Goal: Task Accomplishment & Management: Use online tool/utility

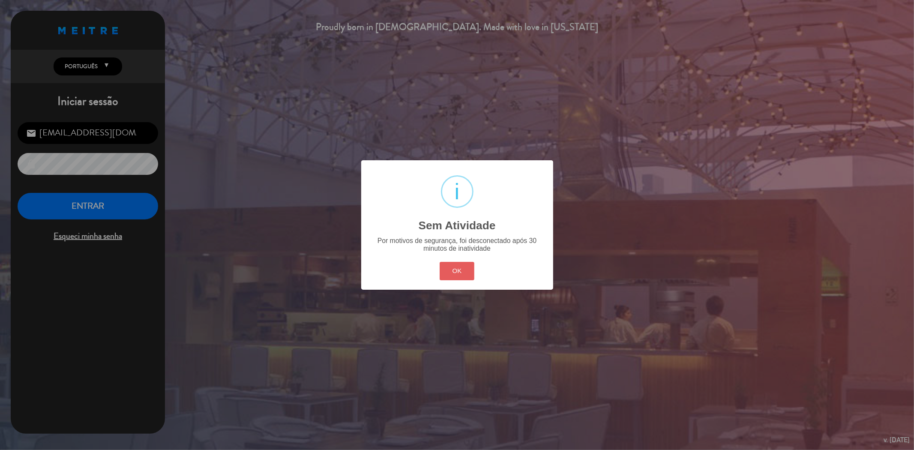
click at [451, 269] on button "OK" at bounding box center [457, 271] width 35 height 18
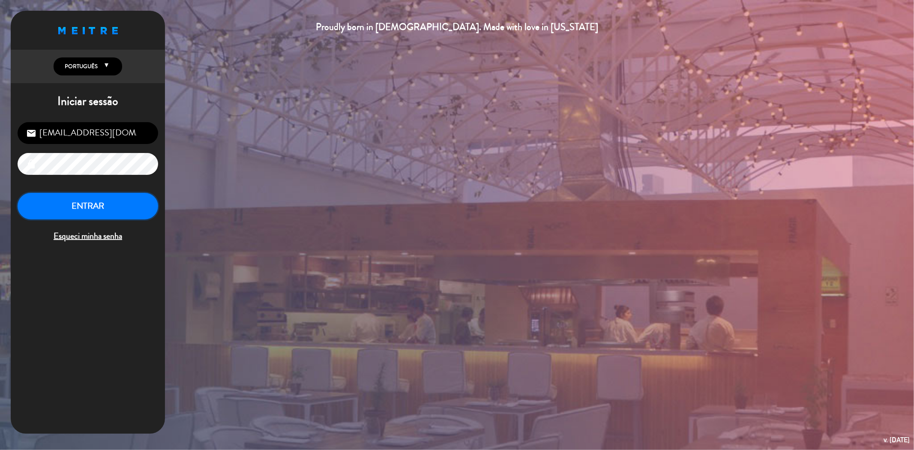
click at [128, 201] on button "ENTRAR" at bounding box center [88, 206] width 141 height 27
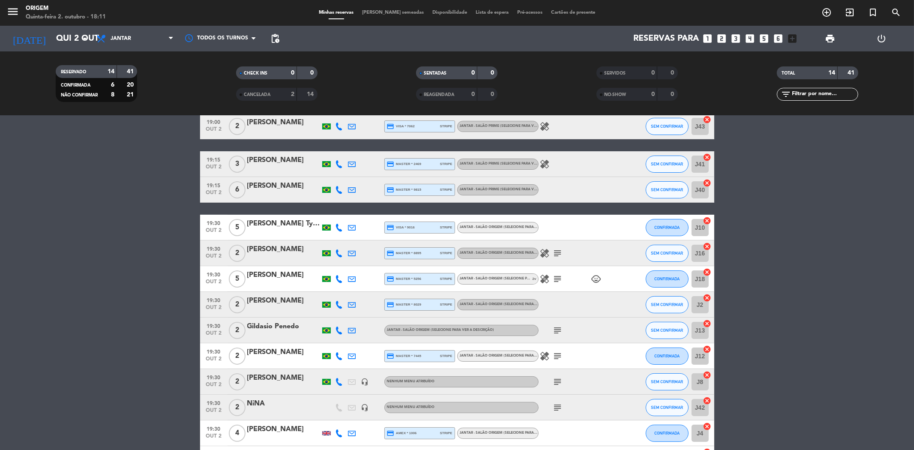
scroll to position [132, 0]
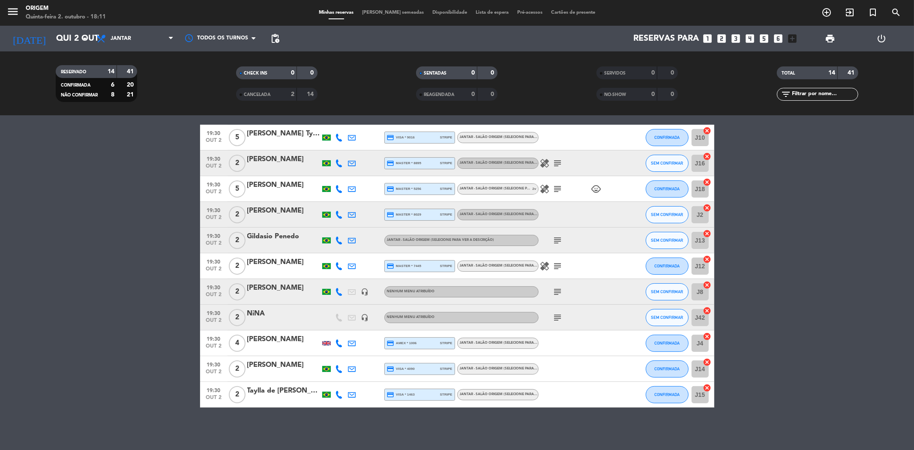
click at [263, 312] on div "NiNA" at bounding box center [283, 313] width 73 height 11
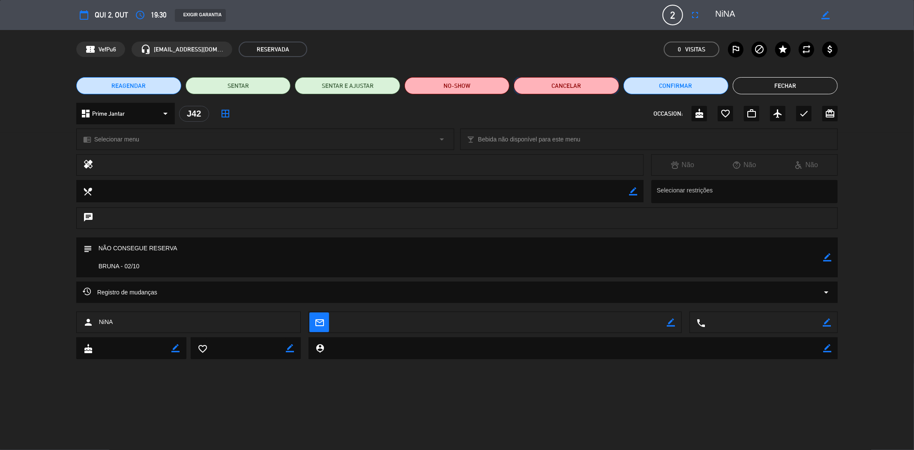
click at [584, 89] on button "Cancelar" at bounding box center [566, 85] width 105 height 17
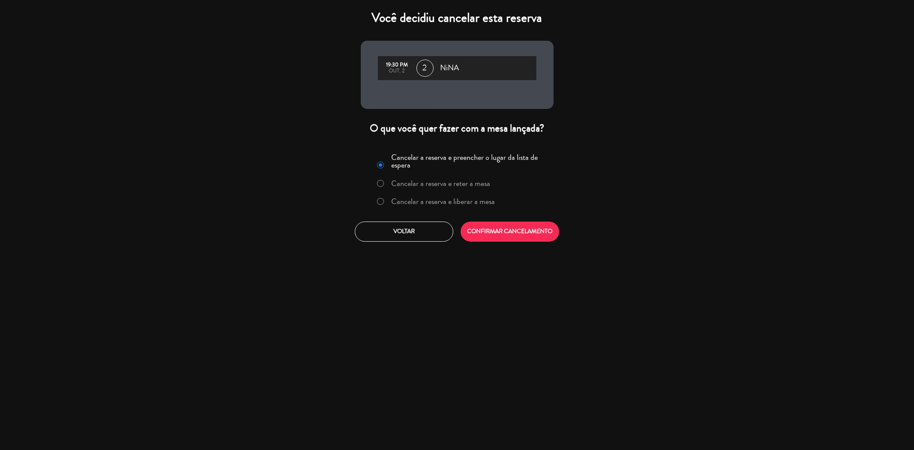
click at [473, 198] on label "Cancelar a reserva e liberar a mesa" at bounding box center [443, 202] width 104 height 8
click at [523, 235] on button "CONFIRMAR CANCELAMENTO" at bounding box center [510, 232] width 99 height 20
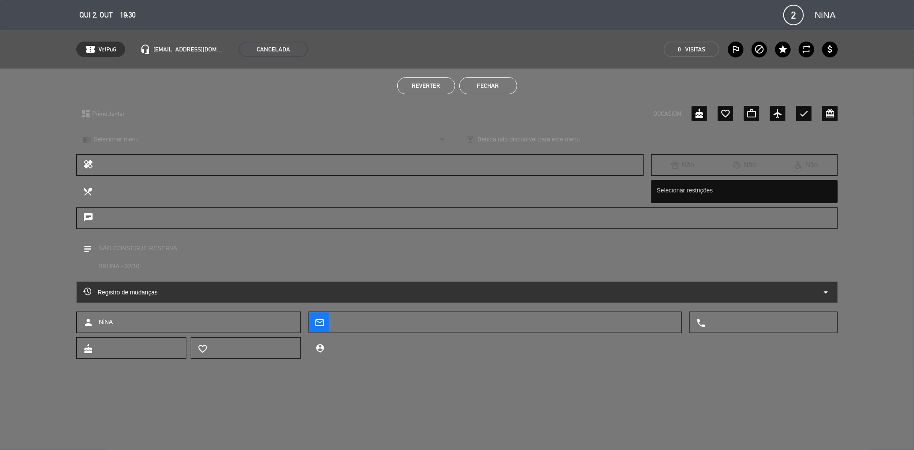
click at [494, 90] on button "Fechar" at bounding box center [488, 85] width 58 height 17
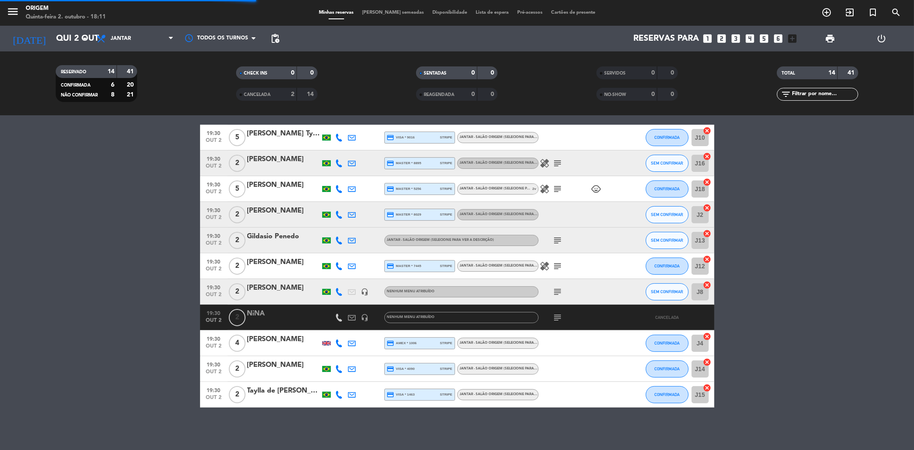
scroll to position [106, 0]
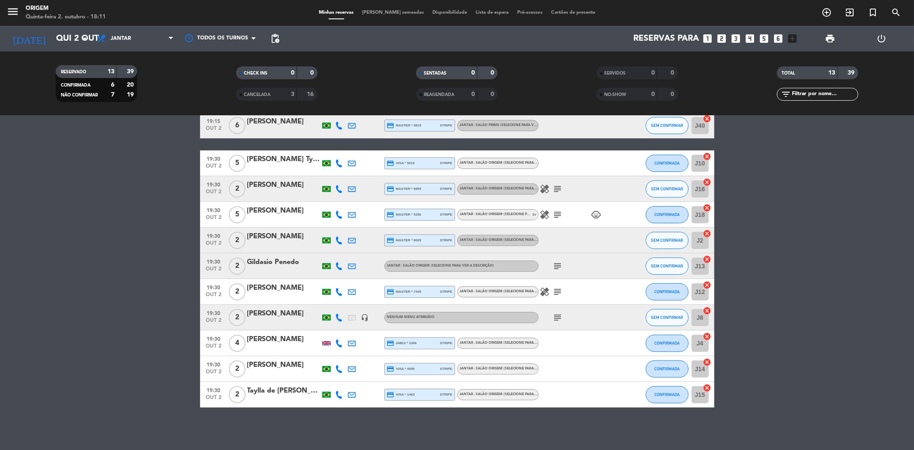
click at [387, 12] on span "[PERSON_NAME] semeadas" at bounding box center [393, 12] width 70 height 5
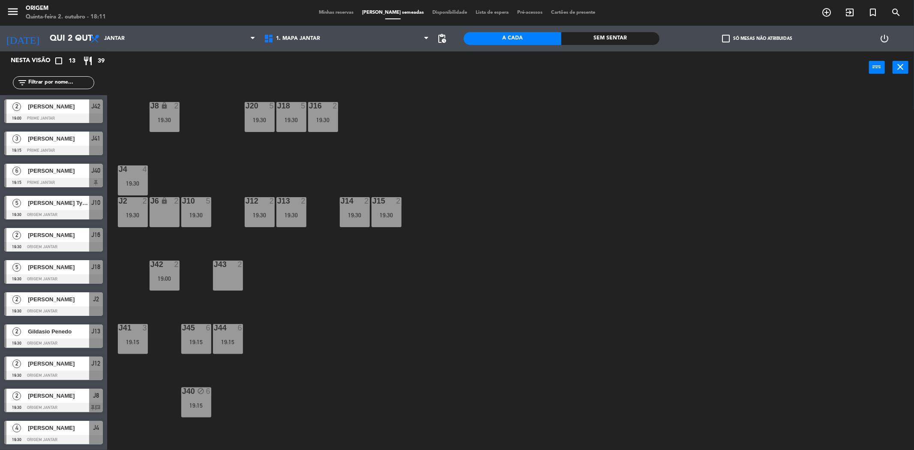
click at [219, 257] on div "J20 5 19:30 J16 2 19:30 J8 lock 2 19:30 J18 5 19:30 J4 4 19:30 J10 5 19:30 J12 …" at bounding box center [515, 270] width 798 height 366
click at [225, 268] on div at bounding box center [228, 265] width 14 height 8
click at [533, 65] on button "Bloquear Mesa" at bounding box center [541, 67] width 51 height 17
click at [345, 13] on span "Minhas reservas" at bounding box center [336, 12] width 43 height 5
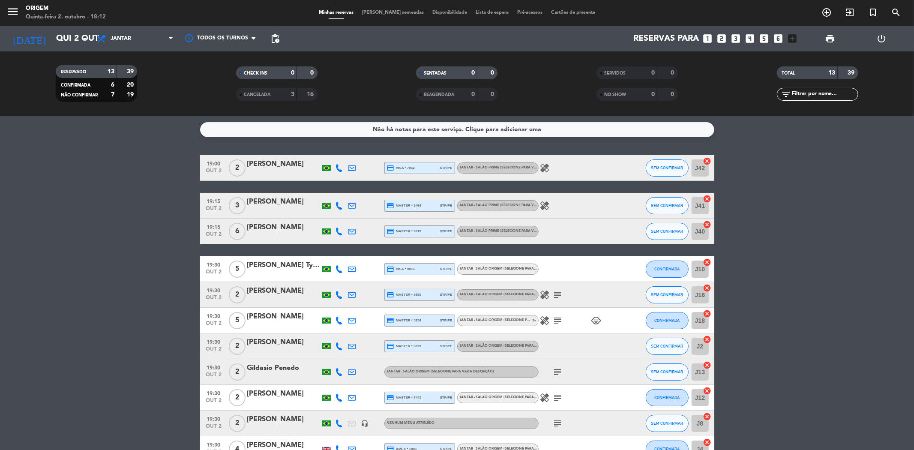
click at [399, 10] on span "[PERSON_NAME] semeadas" at bounding box center [393, 12] width 70 height 5
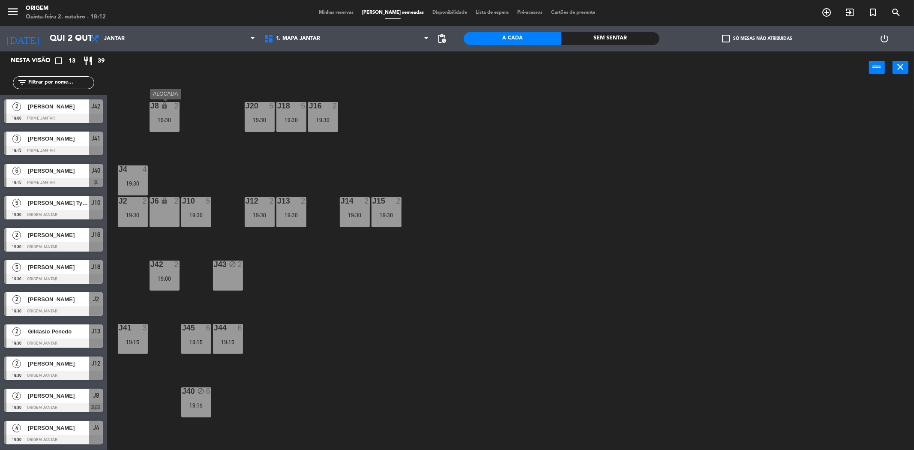
click at [167, 124] on div "J8 lock 2 19:30" at bounding box center [165, 117] width 30 height 30
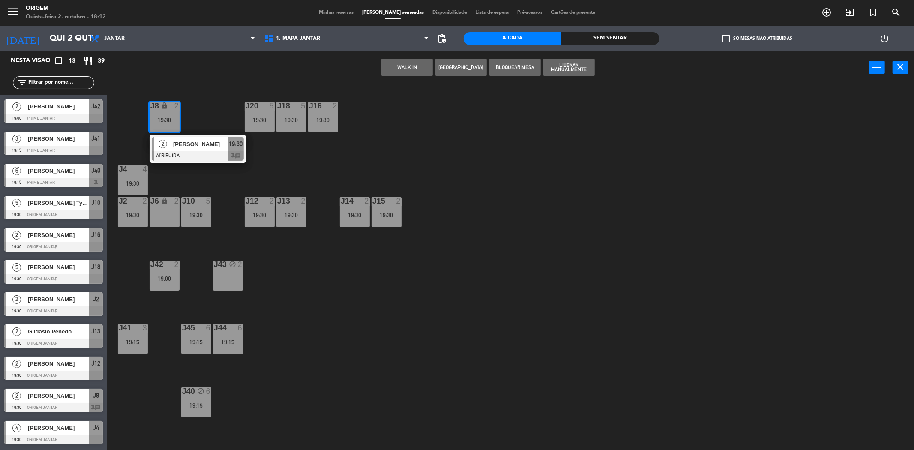
click at [230, 269] on div "J43 block 2" at bounding box center [228, 276] width 30 height 30
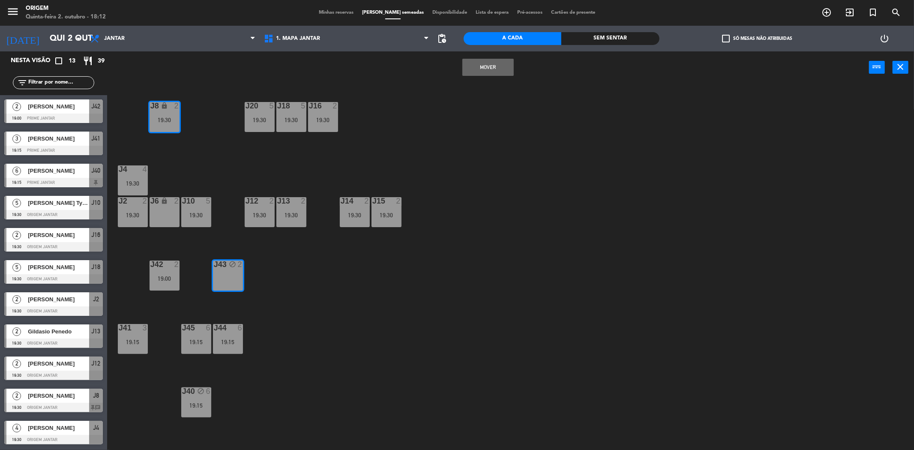
click at [495, 63] on button "MOVER" at bounding box center [487, 67] width 51 height 17
click at [393, 216] on div "19:30" at bounding box center [387, 215] width 30 height 6
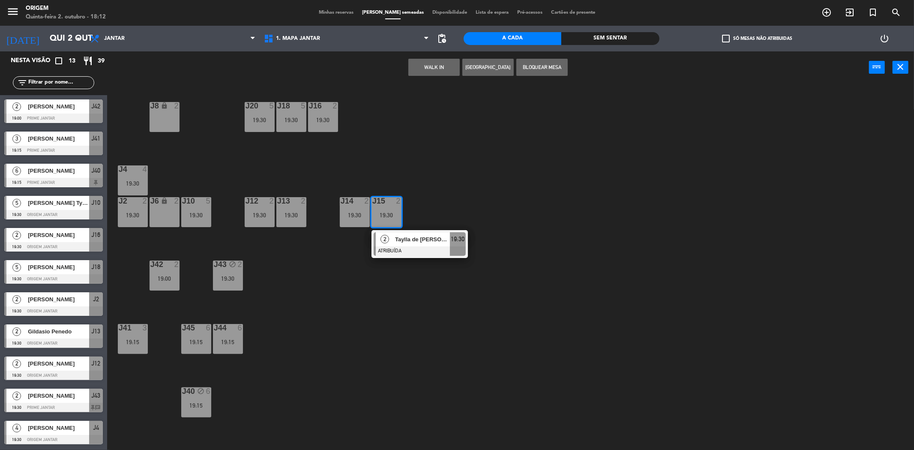
click at [452, 207] on div "J20 5 19:30 J16 2 19:30 J8 lock 2 J18 5 19:30 J4 4 19:30 J10 5 19:30 J12 2 19:3…" at bounding box center [515, 270] width 798 height 366
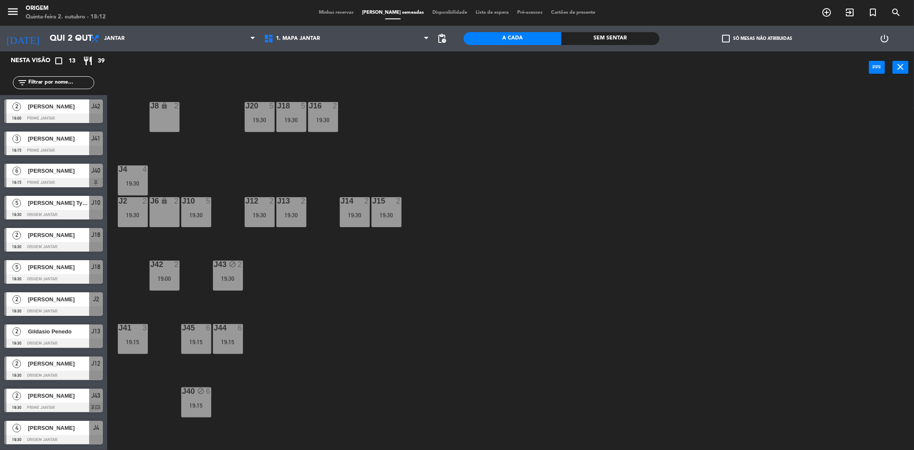
click at [365, 217] on div "19:30" at bounding box center [355, 215] width 30 height 6
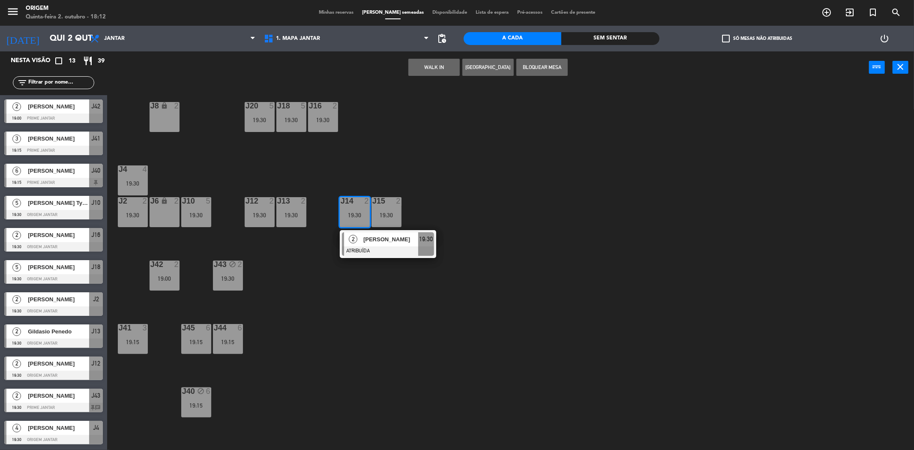
click at [455, 183] on div "J20 5 19:30 J16 2 19:30 J8 lock 2 J18 5 19:30 J4 4 19:30 J10 5 19:30 J12 2 19:3…" at bounding box center [515, 270] width 798 height 366
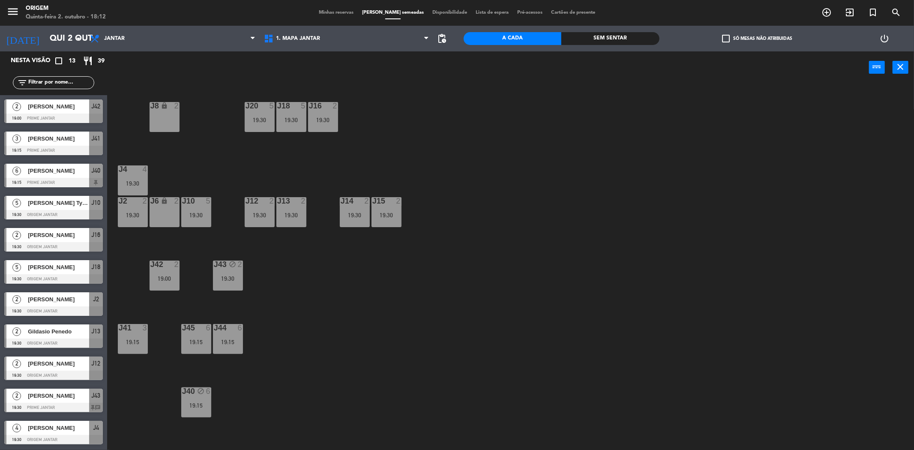
click at [360, 213] on div "19:30" at bounding box center [355, 215] width 30 height 6
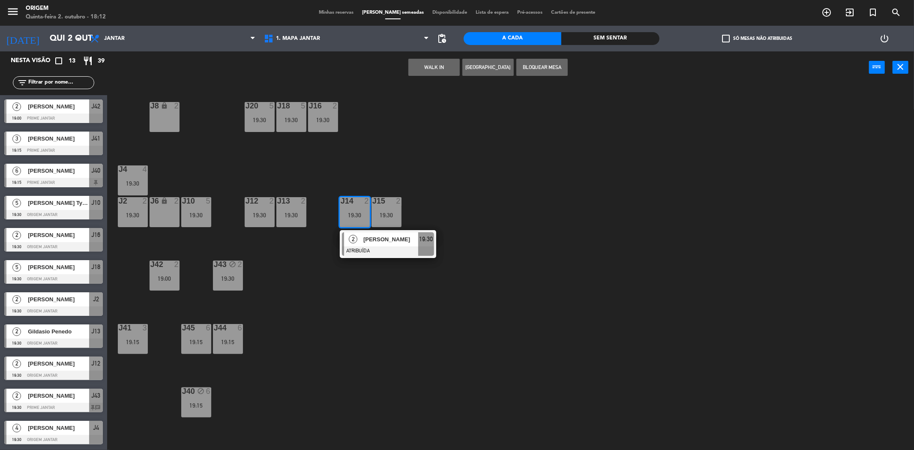
click at [162, 114] on div "J8 lock 2" at bounding box center [165, 117] width 30 height 30
click at [391, 66] on button "MOVER" at bounding box center [406, 67] width 51 height 17
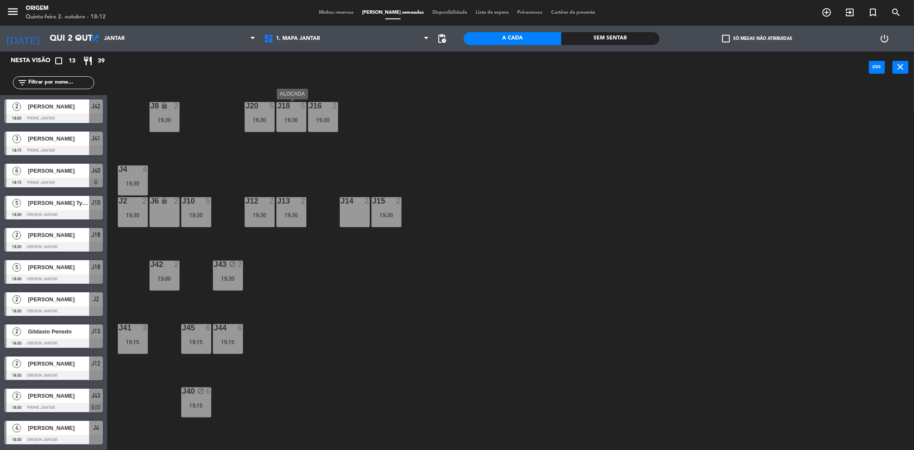
click at [294, 113] on div "J18 5 19:30" at bounding box center [291, 117] width 30 height 30
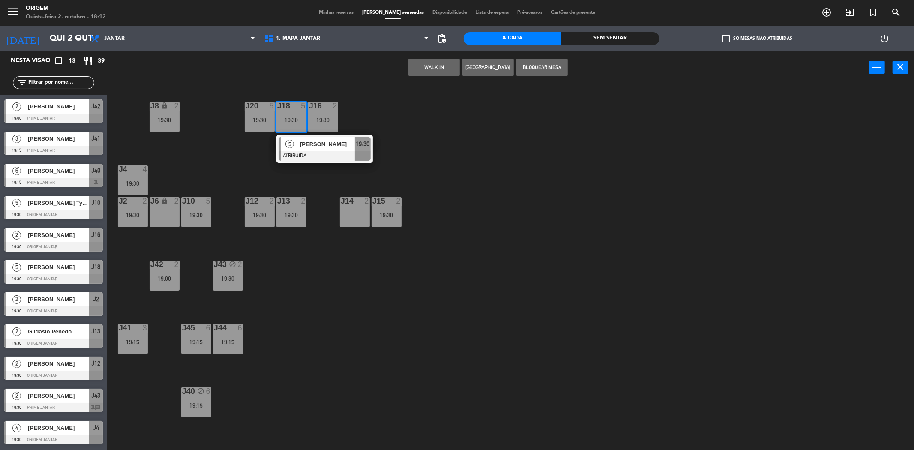
click at [292, 109] on div at bounding box center [291, 106] width 14 height 8
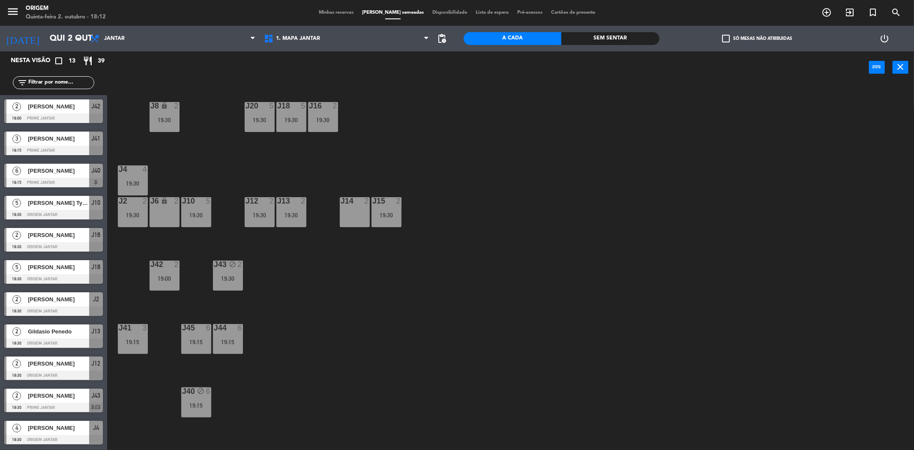
click at [293, 116] on div "J18 5 19:30" at bounding box center [291, 117] width 30 height 30
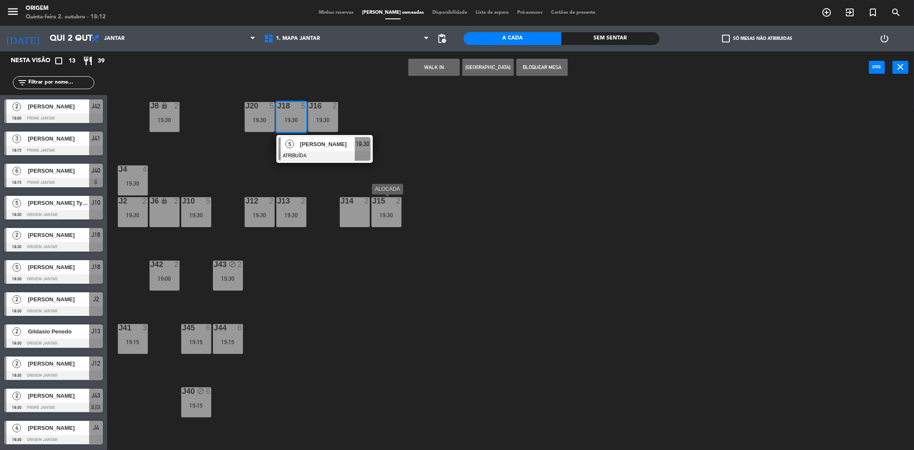
click at [375, 212] on div "19:30" at bounding box center [387, 215] width 30 height 6
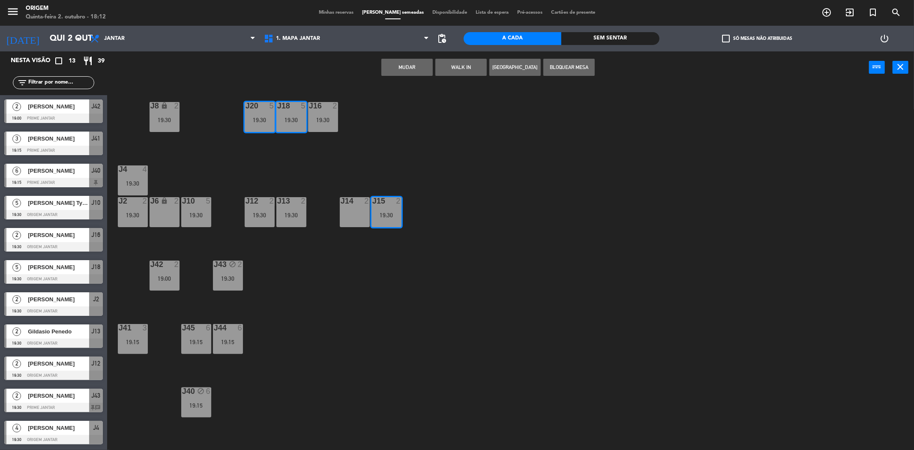
click at [450, 161] on div "J20 5 19:30 J16 2 19:30 J8 lock 2 19:30 J18 5 19:30 J4 4 19:30 J10 5 19:30 J12 …" at bounding box center [515, 270] width 798 height 366
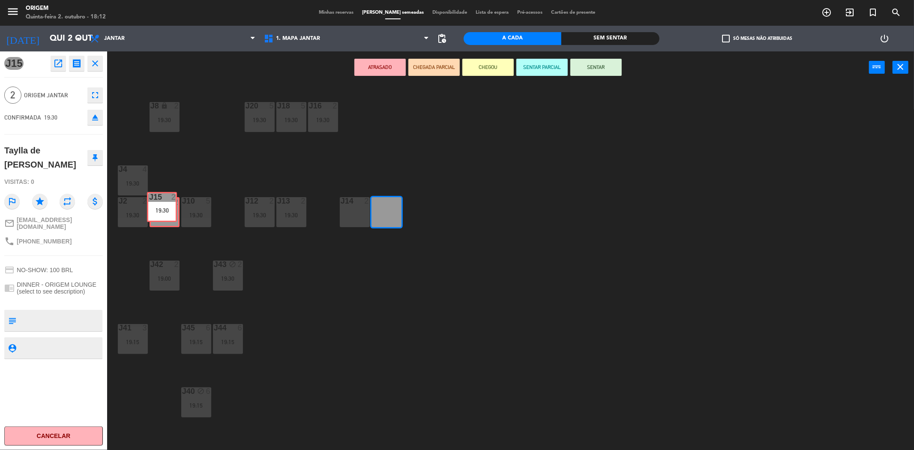
drag, startPoint x: 392, startPoint y: 217, endPoint x: 168, endPoint y: 212, distance: 224.6
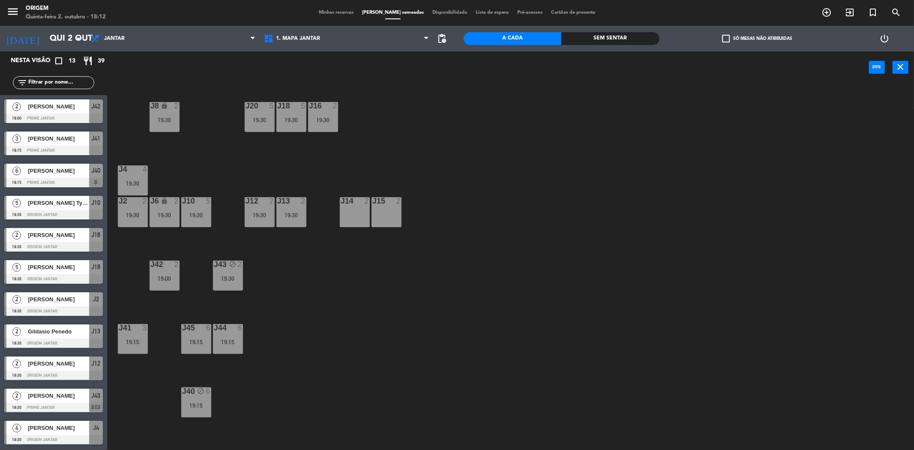
scroll to position [64, 0]
click at [264, 109] on div at bounding box center [259, 106] width 14 height 8
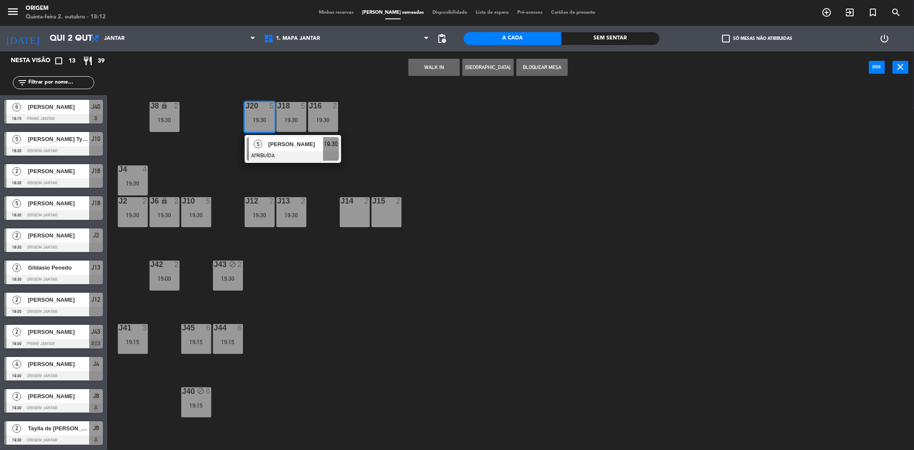
click at [387, 207] on div "J15 2" at bounding box center [387, 212] width 30 height 30
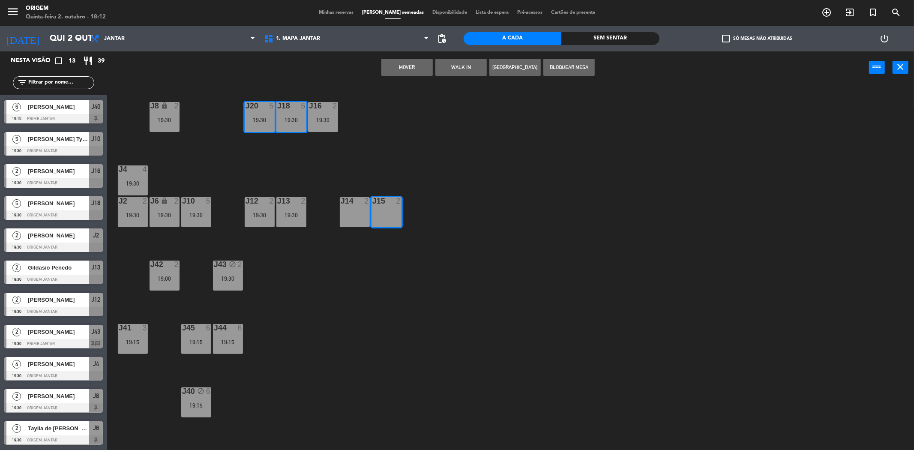
click at [356, 212] on div "J14 2" at bounding box center [355, 212] width 30 height 30
click at [393, 67] on button "MOVER E FUNDIR" at bounding box center [406, 67] width 51 height 17
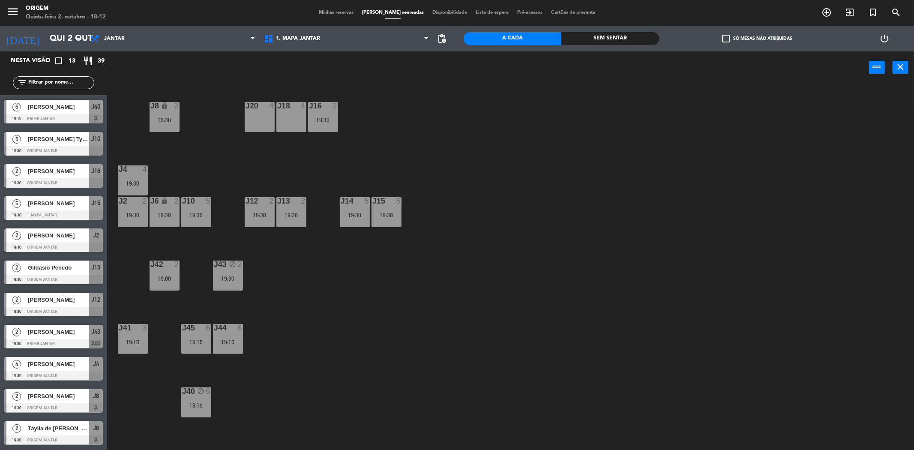
drag, startPoint x: 170, startPoint y: 212, endPoint x: 198, endPoint y: 186, distance: 38.5
click at [170, 212] on div "19:30" at bounding box center [165, 215] width 30 height 6
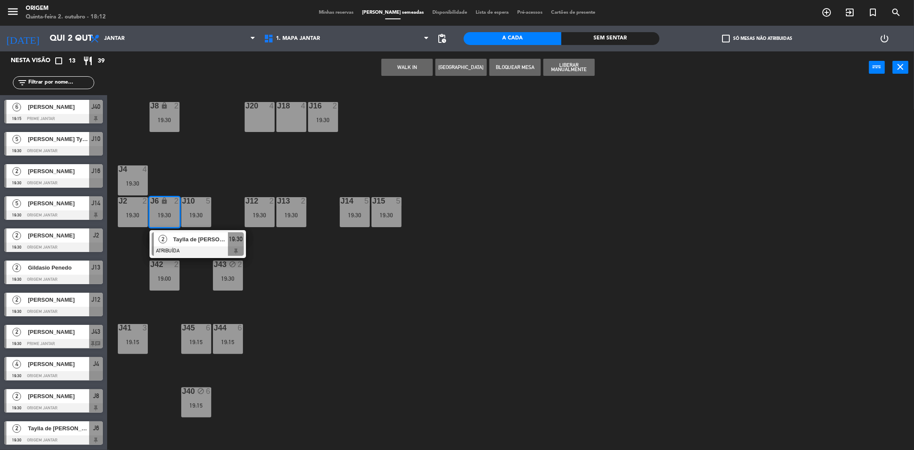
click at [285, 108] on div at bounding box center [291, 106] width 14 height 8
click at [213, 173] on div "J20 4 J16 2 19:30 J8 lock 2 19:30 J18 4 J4 4 19:30 J10 5 19:30 J12 2 19:30 J14 …" at bounding box center [515, 270] width 798 height 366
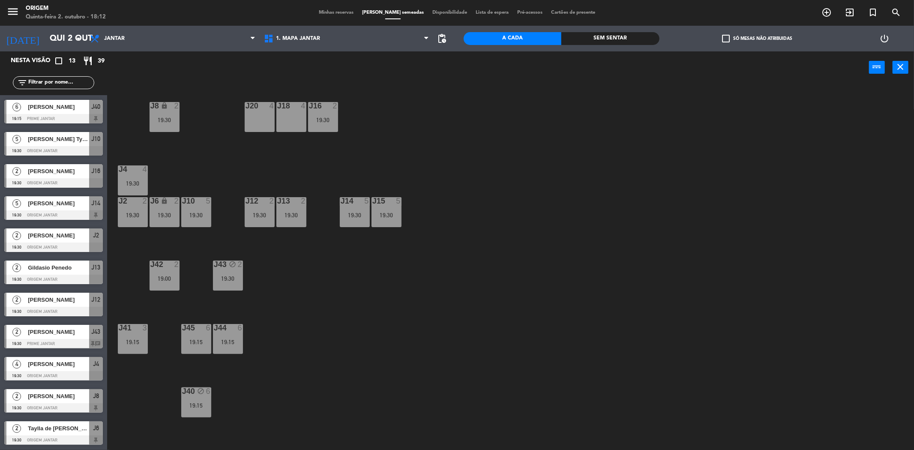
click at [224, 335] on div "J44 6 19:15" at bounding box center [228, 339] width 30 height 30
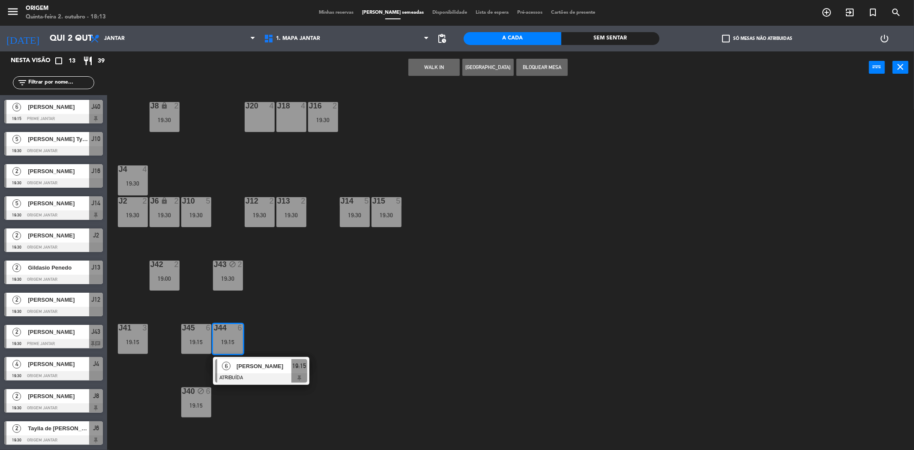
click at [294, 118] on div "J18 4" at bounding box center [291, 117] width 30 height 30
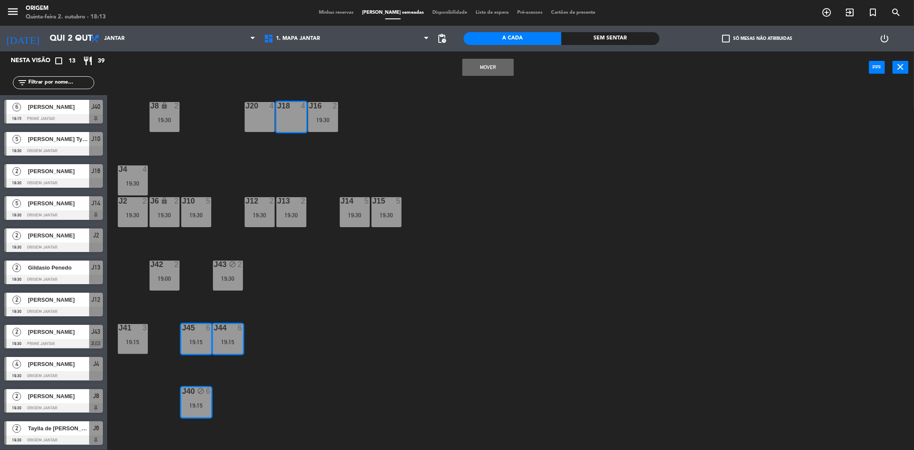
click at [251, 117] on div "J20 4" at bounding box center [260, 117] width 30 height 30
click at [472, 66] on button "MOVER E FUNDIR" at bounding box center [487, 67] width 51 height 17
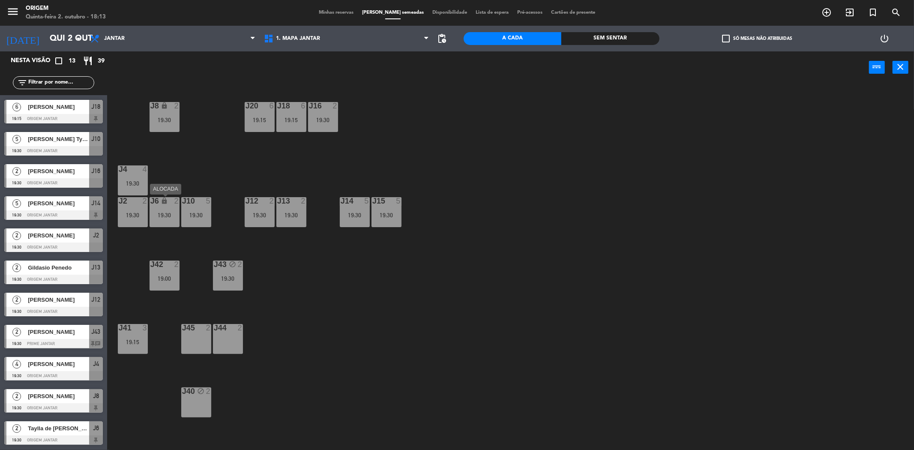
click at [163, 207] on div "J6 lock 2 19:30" at bounding box center [165, 212] width 30 height 30
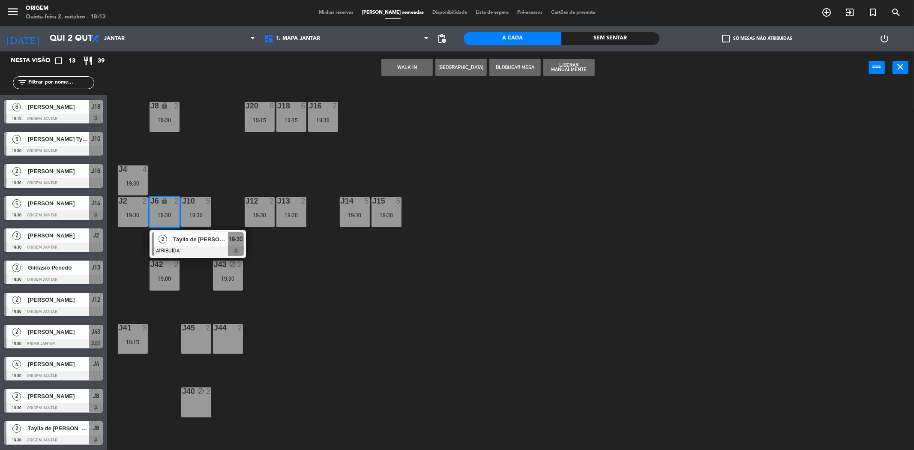
click at [163, 207] on div "J6 lock 2 19:30" at bounding box center [165, 212] width 30 height 30
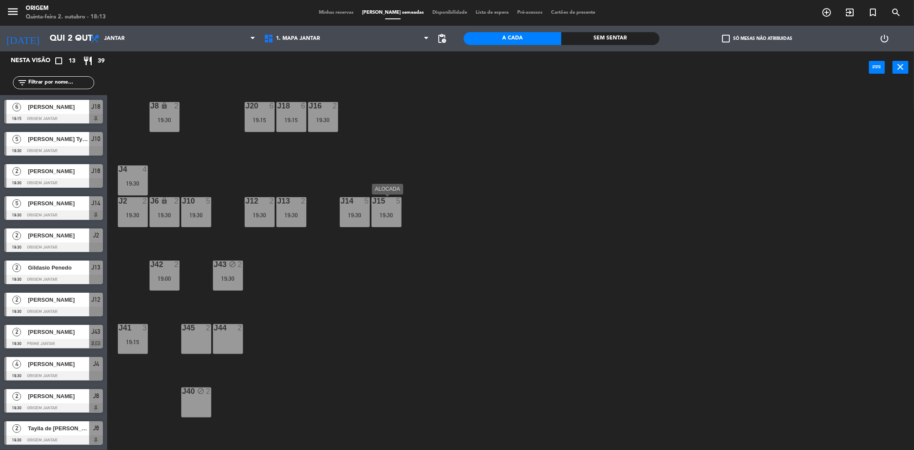
click at [382, 203] on div at bounding box center [386, 201] width 14 height 8
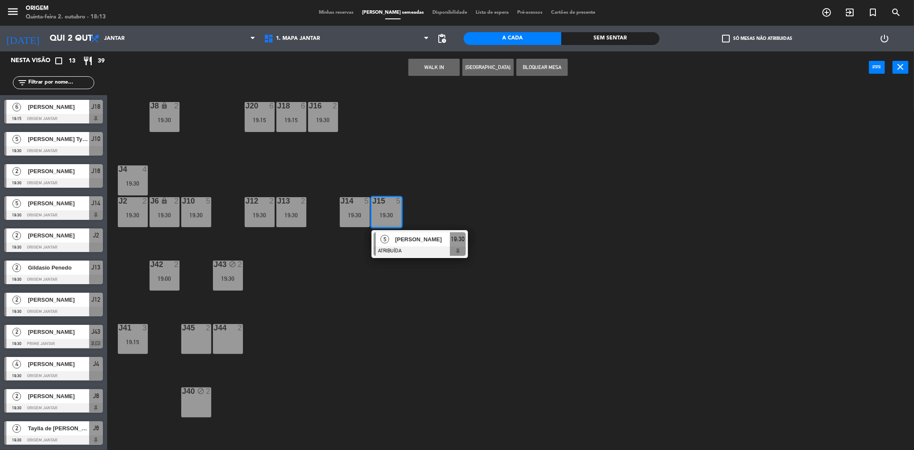
click at [467, 179] on div "J20 6 19:15 J16 2 19:30 J8 lock 2 19:30 J18 6 19:15 J4 4 19:30 J10 5 19:30 J12 …" at bounding box center [515, 270] width 798 height 366
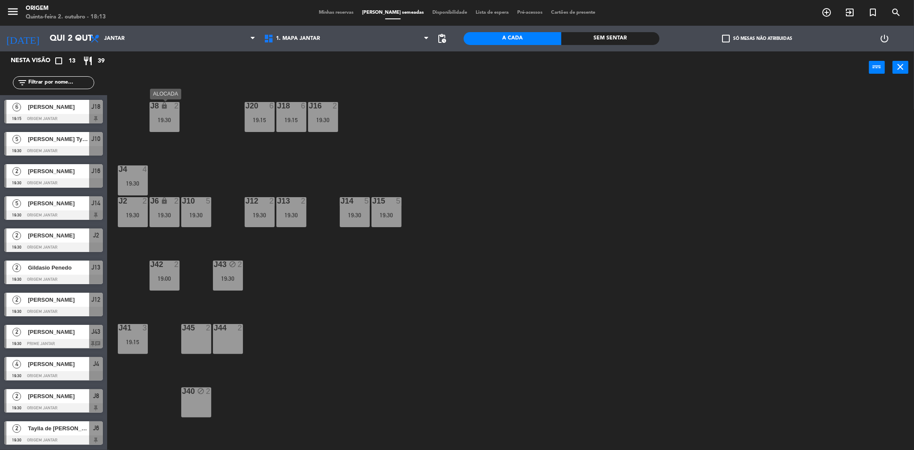
click at [151, 106] on div "J8" at bounding box center [150, 106] width 0 height 8
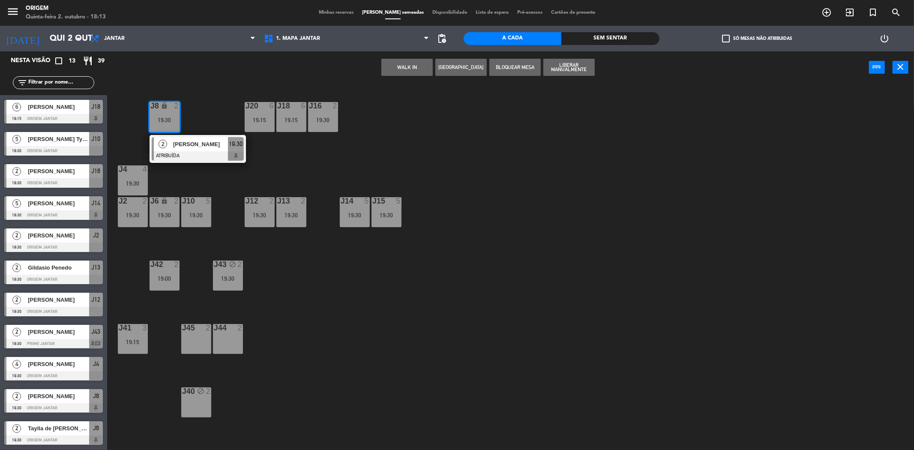
click at [399, 372] on div "J20 6 19:15 J16 2 19:30 J8 lock 2 19:30 2 [PERSON_NAME] ATRIBUÍDA 19:30 J18 6 1…" at bounding box center [515, 270] width 798 height 366
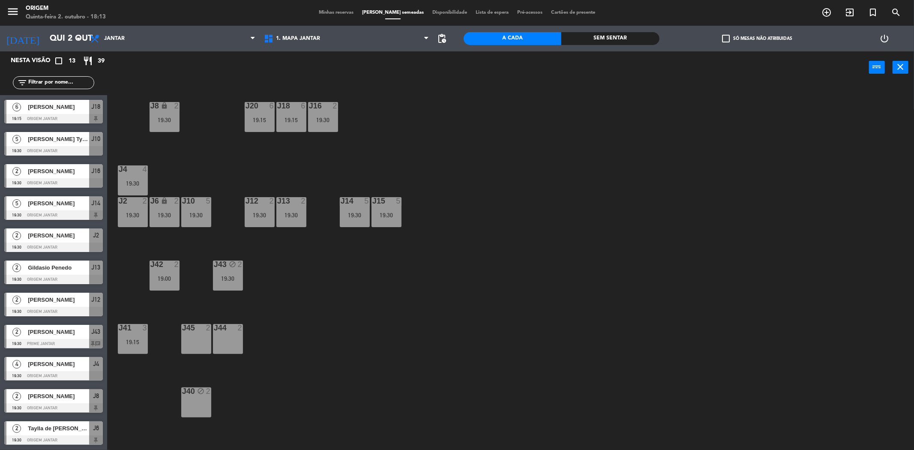
click at [233, 349] on div "J44 2" at bounding box center [228, 339] width 30 height 30
click at [186, 343] on div "J45 2" at bounding box center [196, 339] width 30 height 30
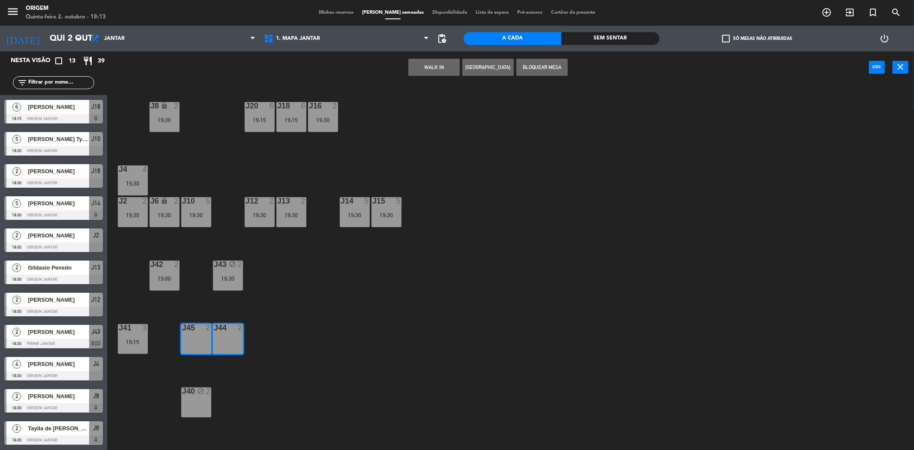
click at [585, 215] on div "J20 6 19:15 J16 2 19:30 J8 lock 2 19:30 J18 6 19:15 J4 4 19:30 J10 5 19:30 J12 …" at bounding box center [515, 270] width 798 height 366
